Goal: Transaction & Acquisition: Purchase product/service

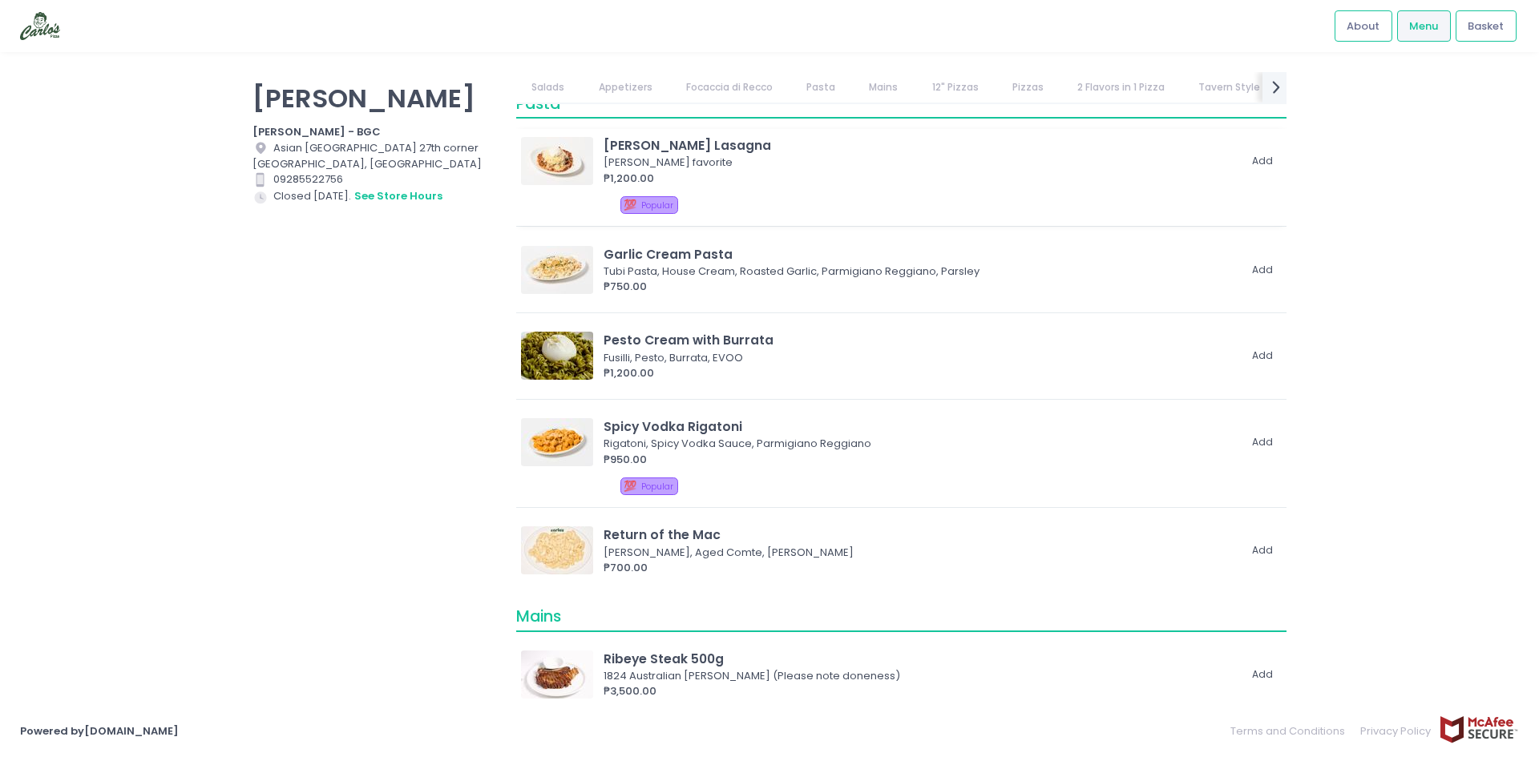
scroll to position [1282, 0]
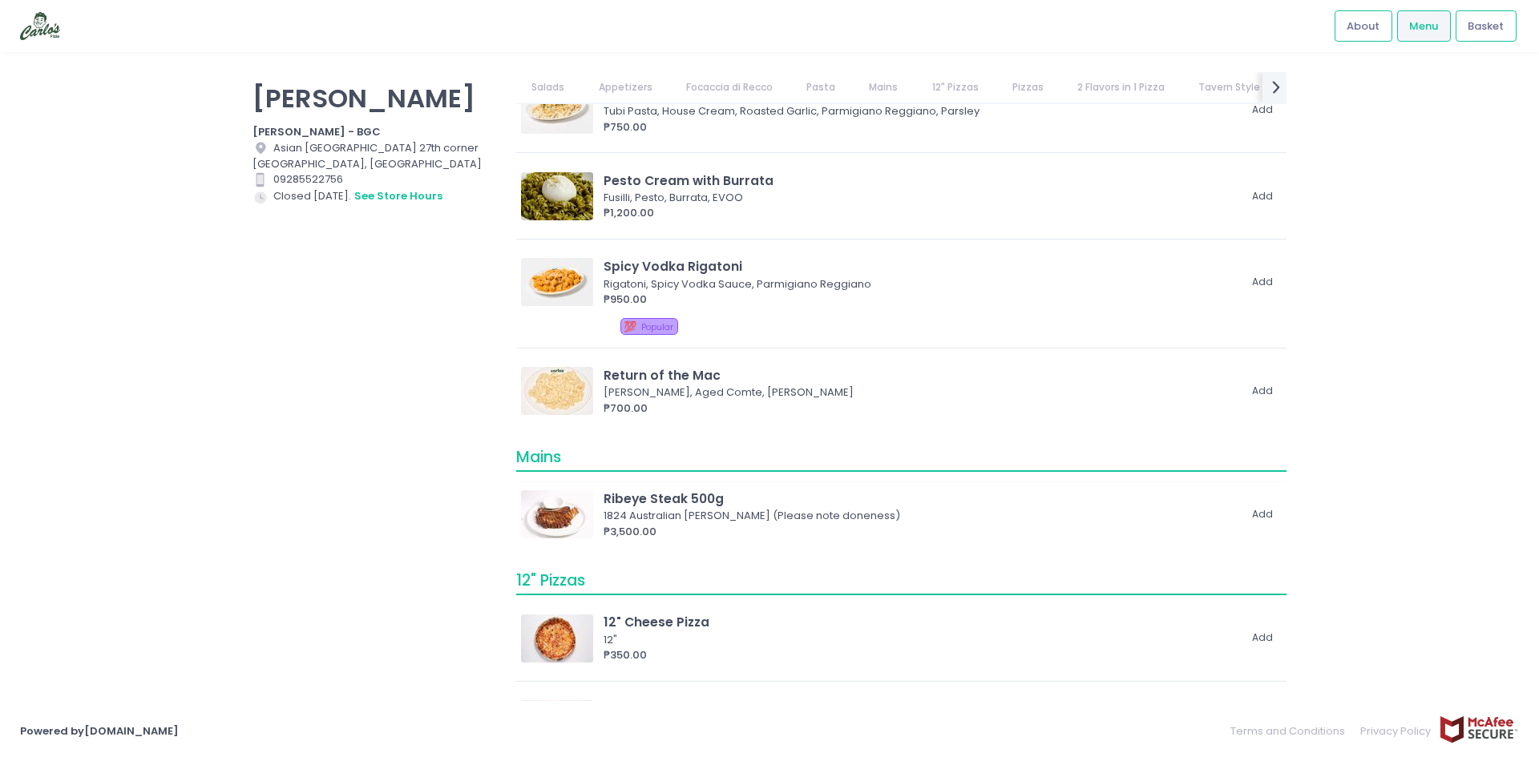
click at [565, 512] on img at bounding box center [557, 515] width 72 height 48
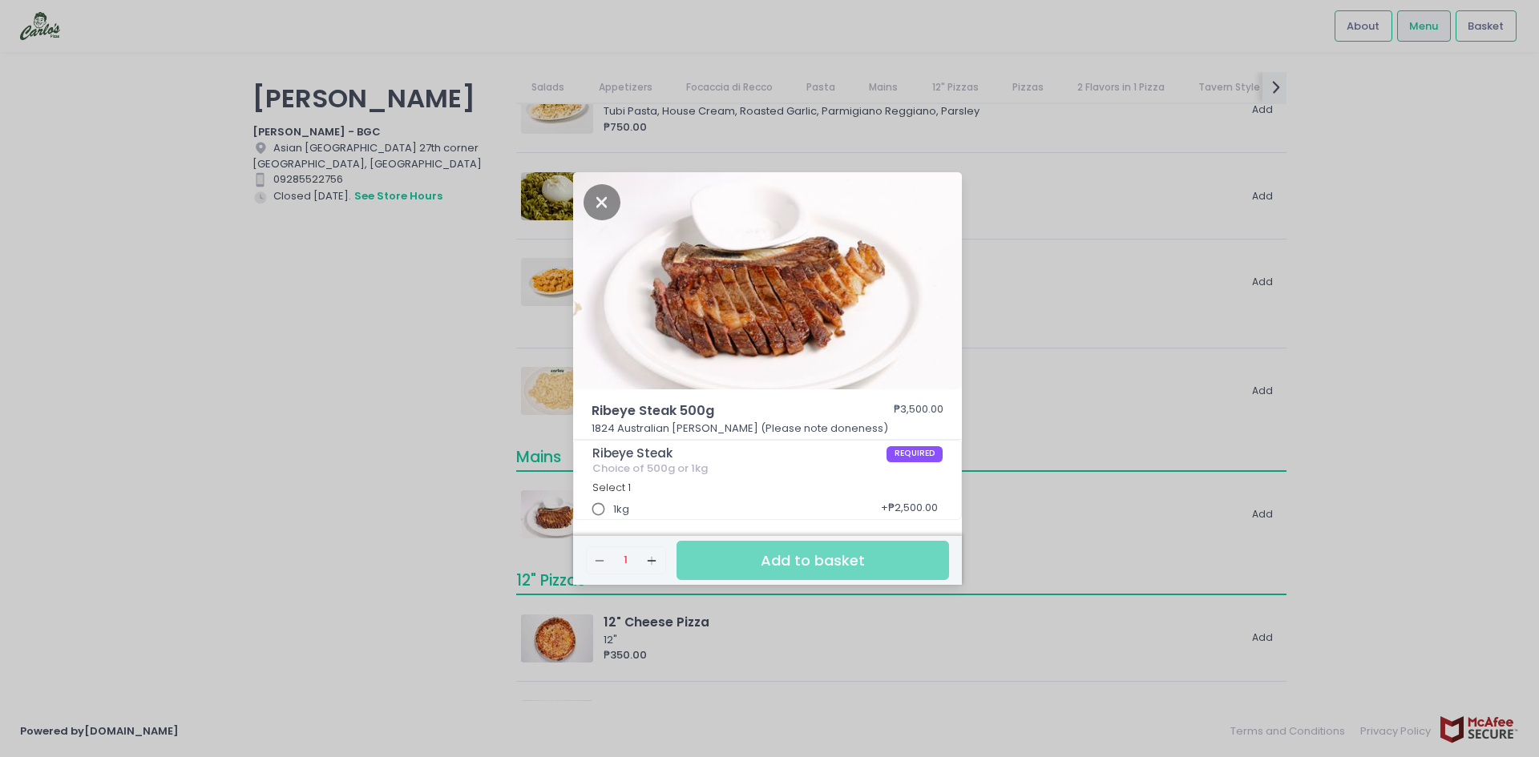
click at [377, 511] on div "Ribeye Steak 500g ₱3,500.00 1824 Australian Wagyu Ribeye (Please note doneness)…" at bounding box center [769, 378] width 1539 height 757
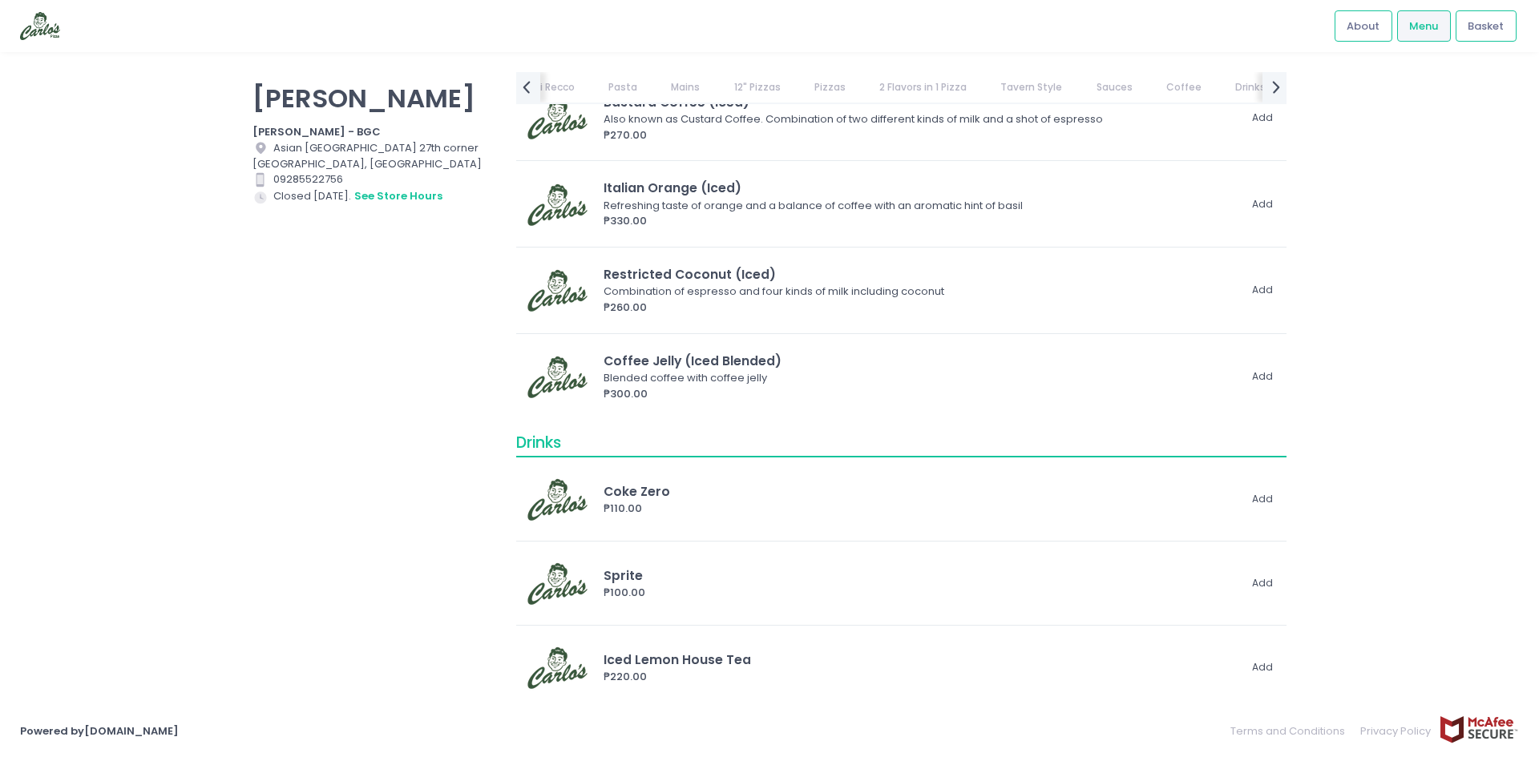
scroll to position [0, 271]
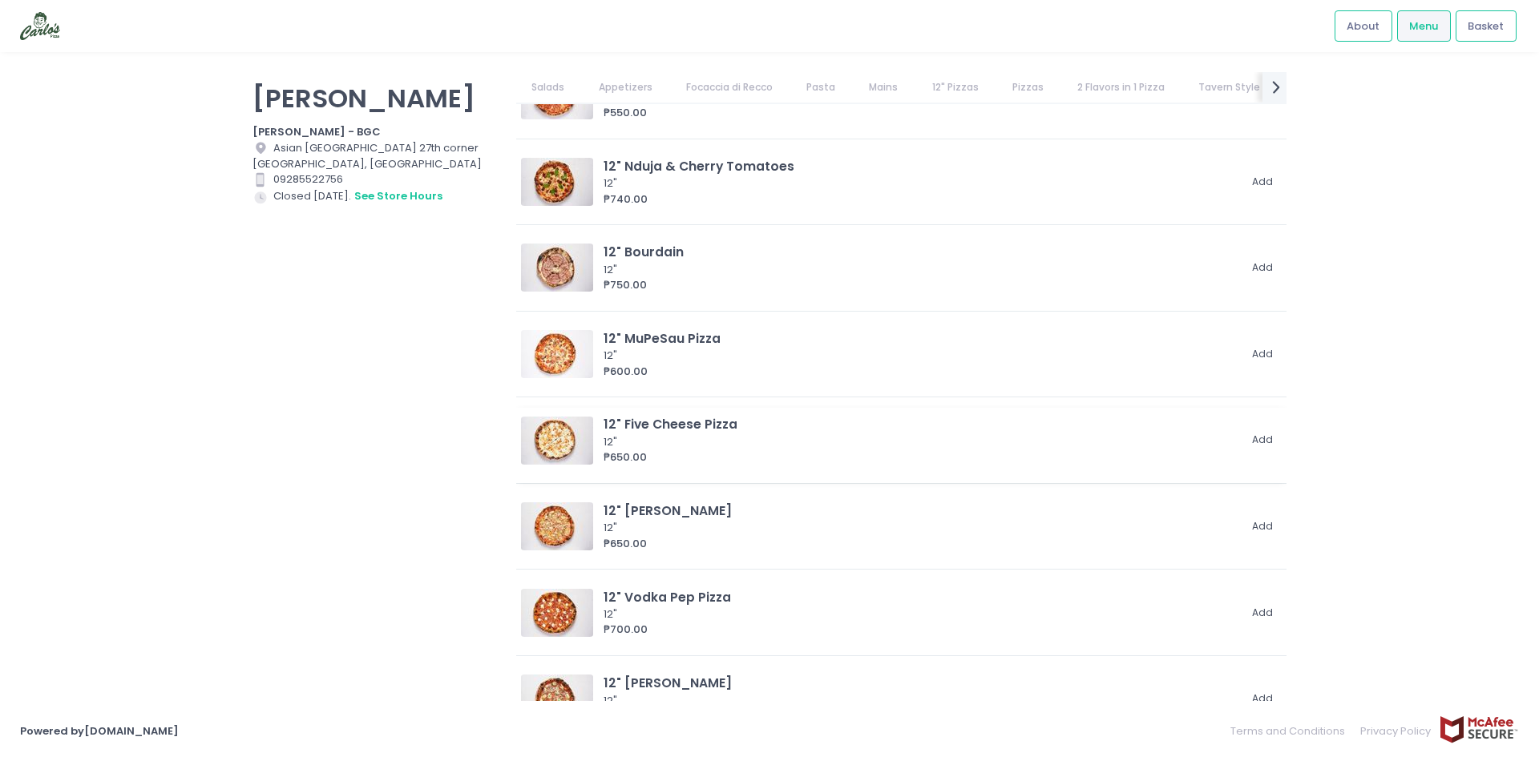
scroll to position [2244, 0]
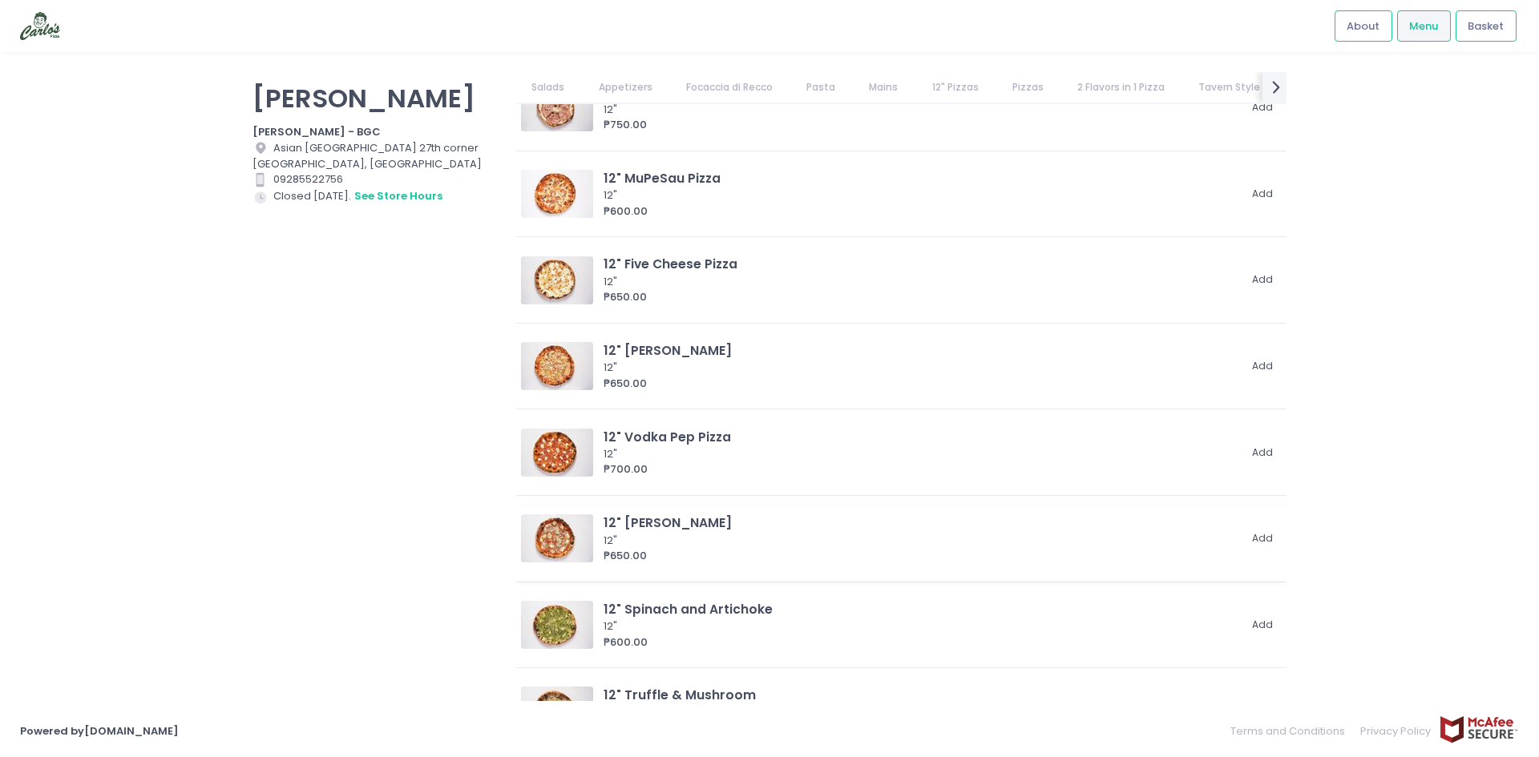
click at [637, 525] on div "12" [PERSON_NAME]" at bounding box center [921, 523] width 634 height 18
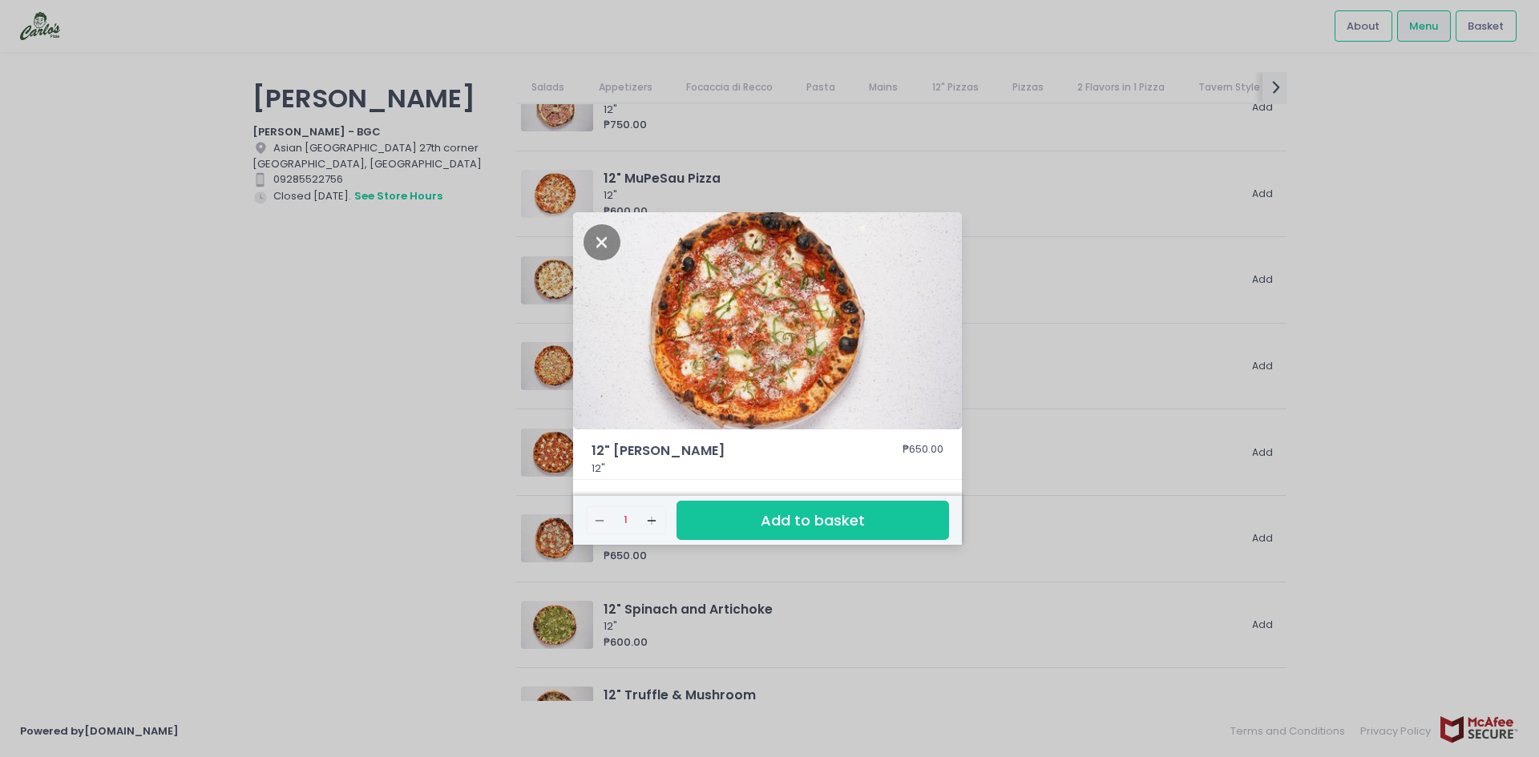
click at [1094, 577] on div "12" Marge Pizza ₱650.00 12" Remove Created with Sketch. 1 Add Created with Sket…" at bounding box center [769, 378] width 1539 height 757
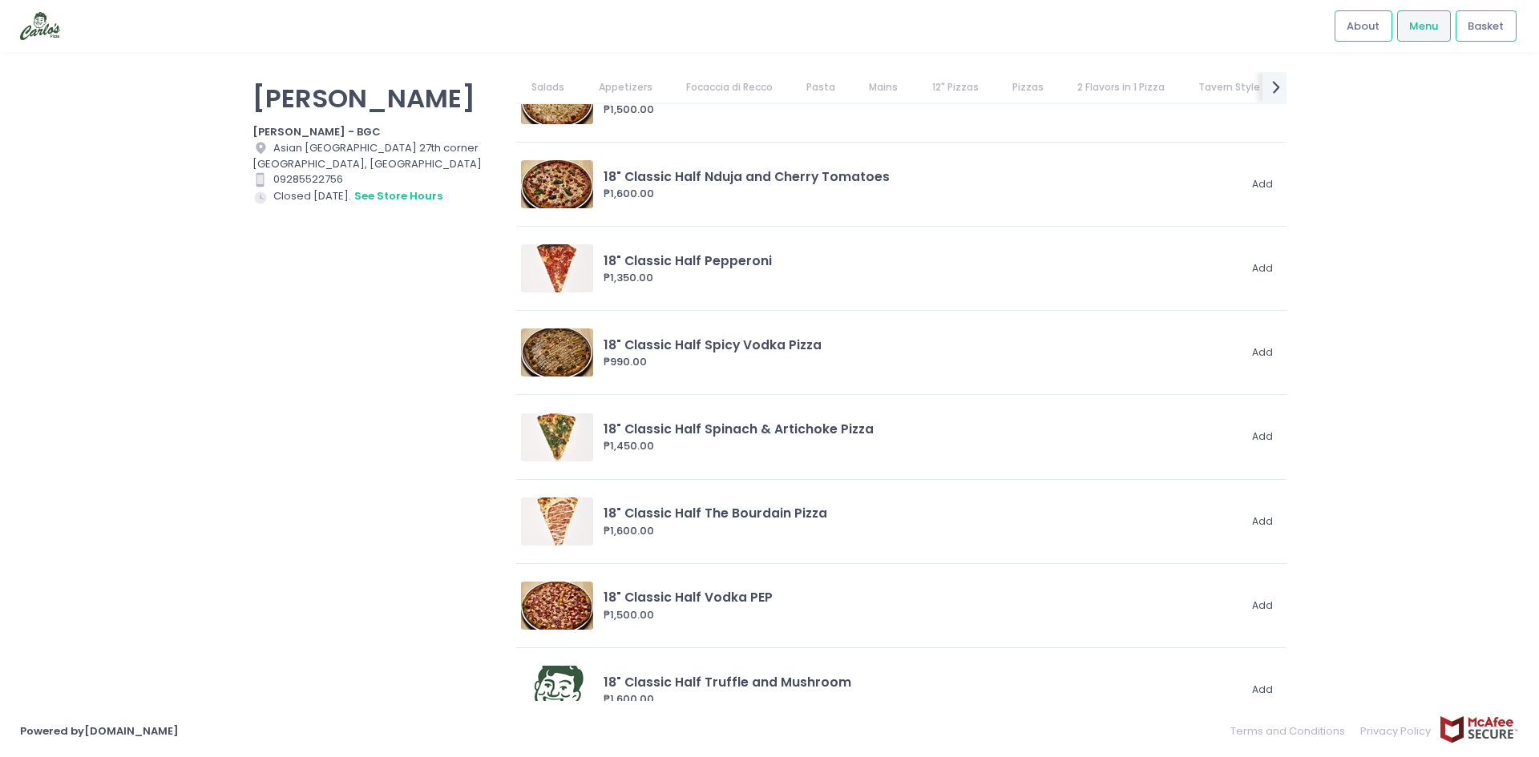
scroll to position [4970, 0]
